Goal: Task Accomplishment & Management: Use online tool/utility

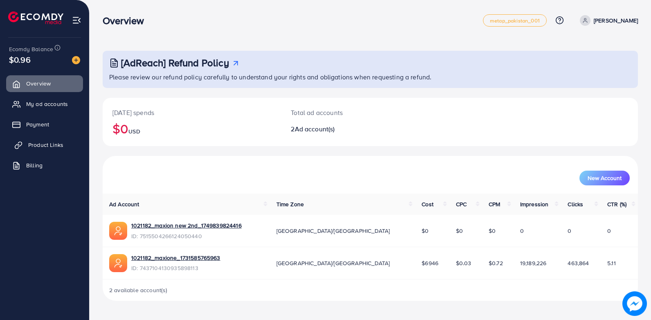
click at [53, 146] on span "Product Links" at bounding box center [45, 145] width 35 height 8
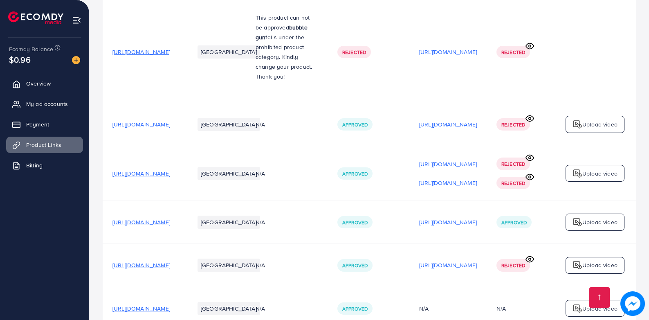
scroll to position [903, 0]
click at [599, 169] on p "Upload video" at bounding box center [600, 174] width 35 height 10
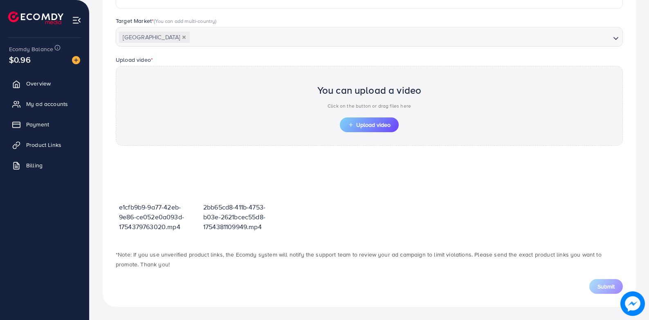
scroll to position [218, 0]
click at [373, 128] on span "Upload video" at bounding box center [369, 125] width 43 height 6
click at [356, 122] on span "Upload video" at bounding box center [369, 125] width 43 height 6
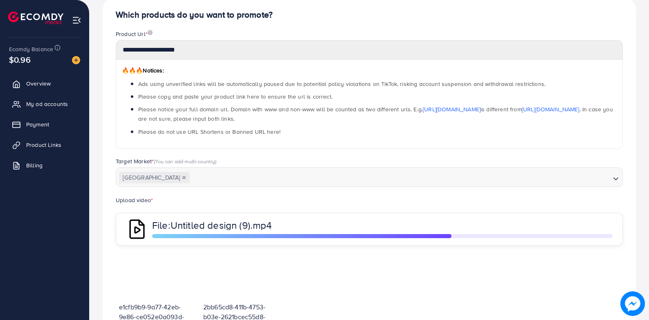
scroll to position [179, 0]
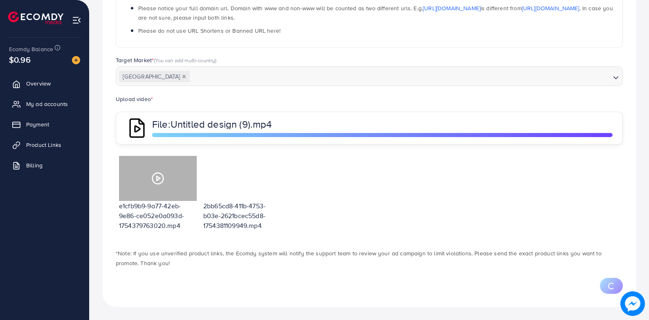
click at [159, 176] on icon at bounding box center [157, 178] width 13 height 13
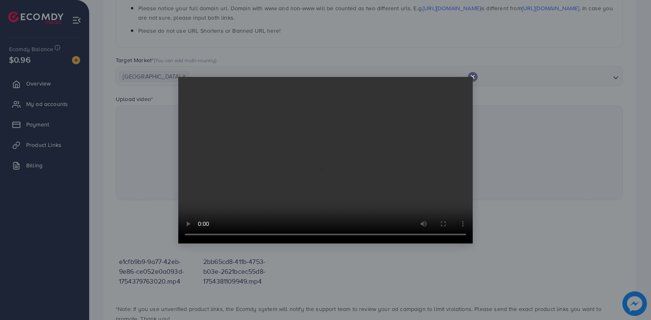
click at [473, 76] on icon at bounding box center [473, 77] width 7 height 7
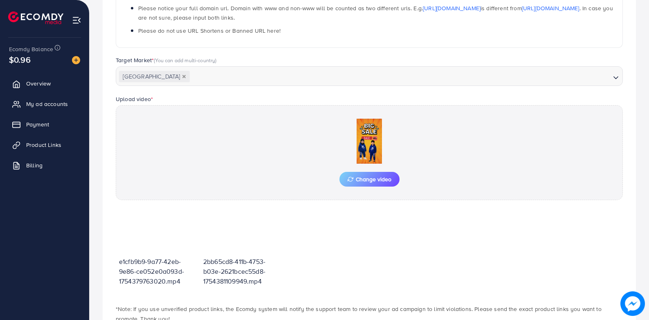
scroll to position [234, 0]
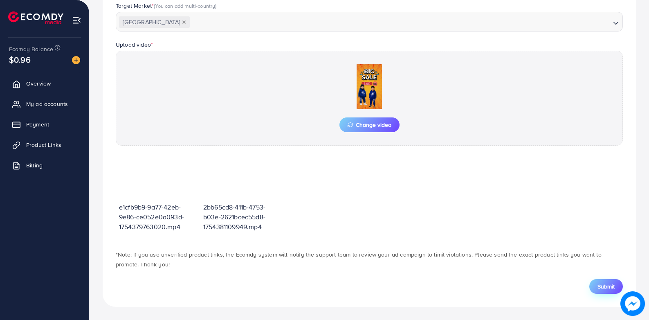
click at [606, 289] on span "Submit" at bounding box center [606, 286] width 17 height 8
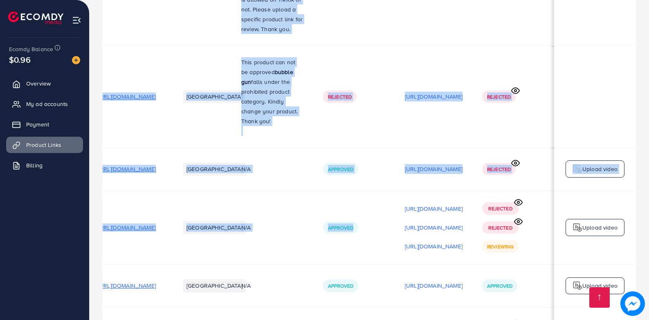
scroll to position [0, 115]
drag, startPoint x: 463, startPoint y: 212, endPoint x: 651, endPoint y: 212, distance: 187.8
click at [532, 219] on div "Rejected Rejected Reviewing" at bounding box center [513, 227] width 62 height 50
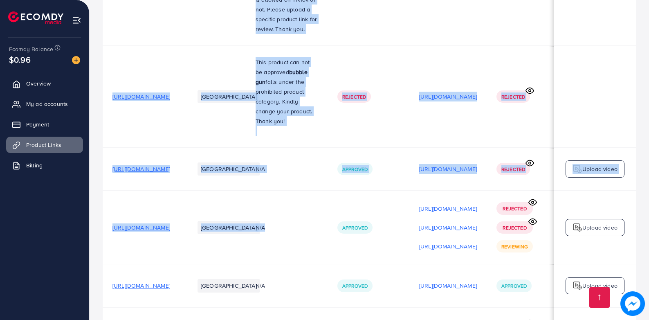
drag, startPoint x: 183, startPoint y: 233, endPoint x: 216, endPoint y: 224, distance: 33.7
click at [185, 222] on td "[URL][DOMAIN_NAME]" at bounding box center [144, 228] width 82 height 74
